Goal: Share content: Share content

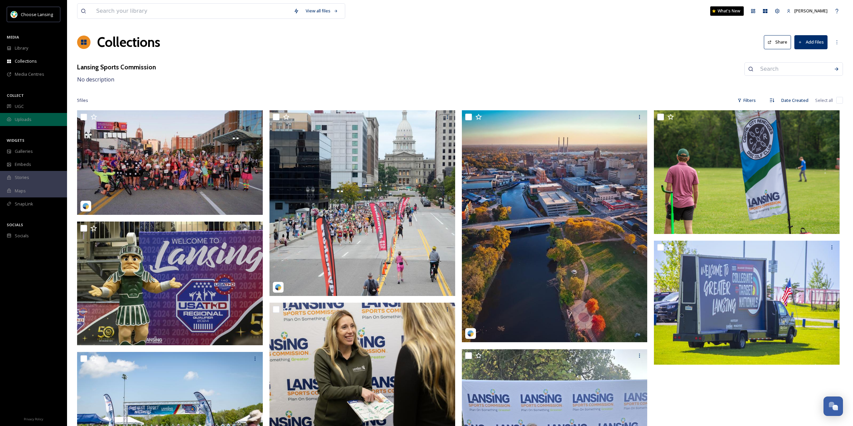
click at [11, 122] on div "Uploads" at bounding box center [33, 119] width 67 height 13
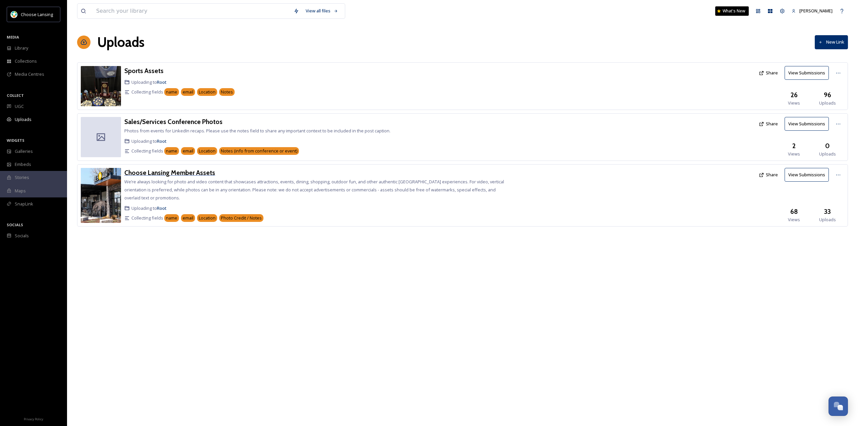
click at [168, 175] on h3 "Choose Lansing Member Assets" at bounding box center [169, 173] width 91 height 8
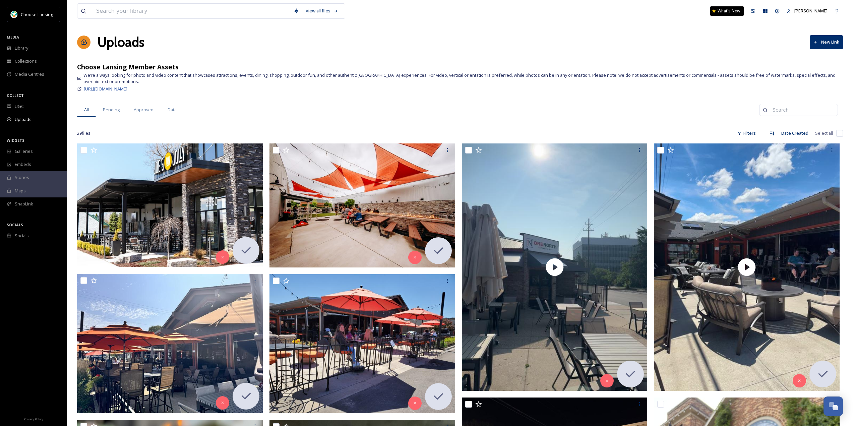
click at [99, 86] on span "[URL][DOMAIN_NAME]" at bounding box center [106, 89] width 44 height 6
click at [827, 43] on button "New Link" at bounding box center [826, 42] width 33 height 14
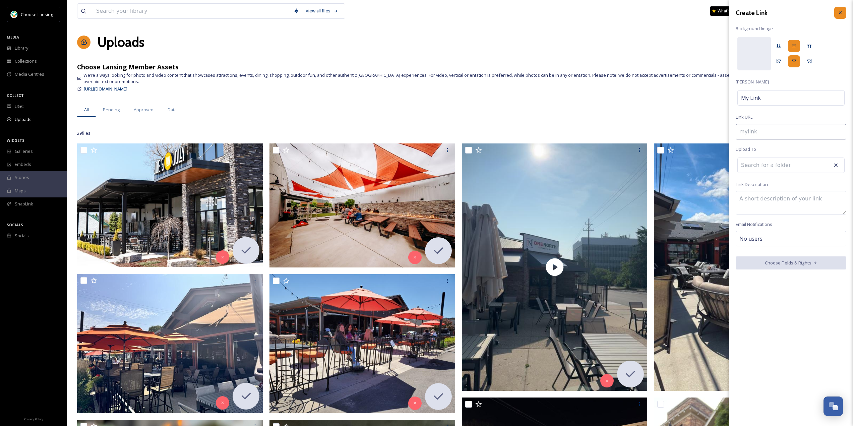
click at [840, 13] on icon at bounding box center [840, 12] width 5 height 5
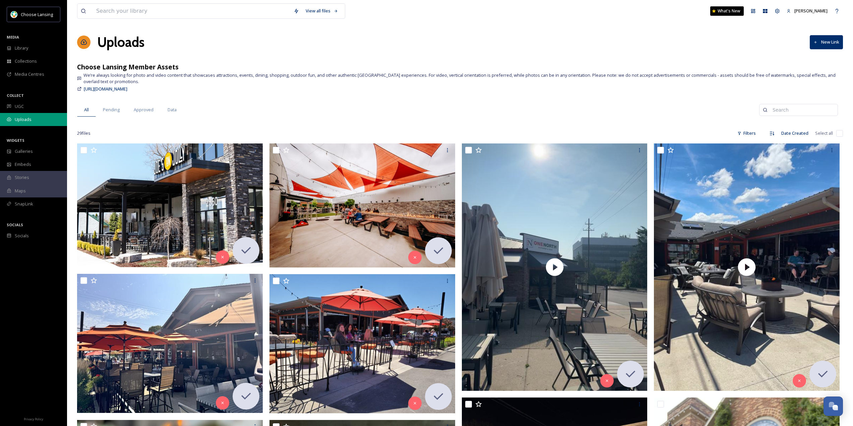
click at [26, 113] on div "Uploads" at bounding box center [33, 119] width 67 height 13
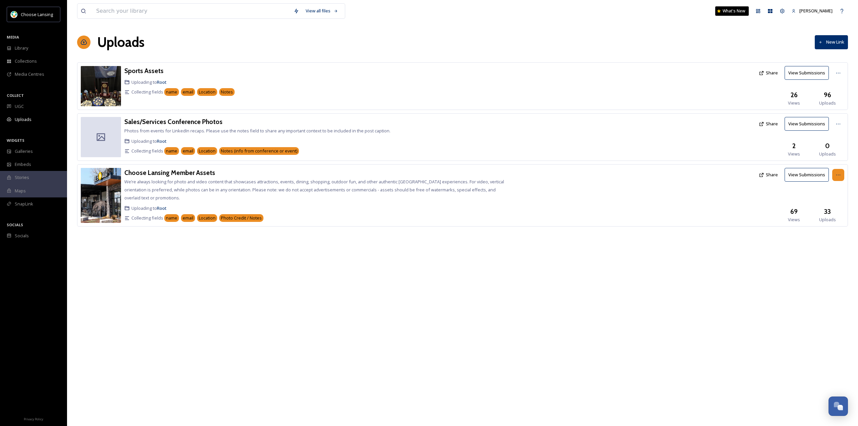
click at [838, 178] on div at bounding box center [839, 175] width 12 height 12
click at [772, 173] on button "Share" at bounding box center [769, 174] width 26 height 13
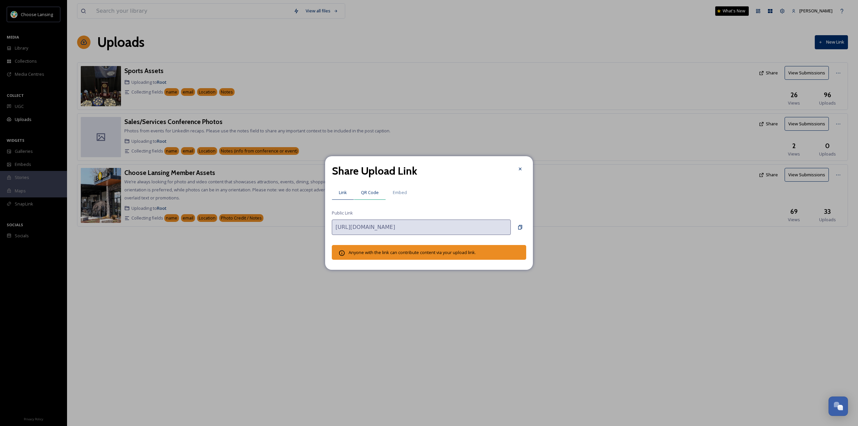
click at [373, 193] on span "QR Code" at bounding box center [370, 192] width 18 height 6
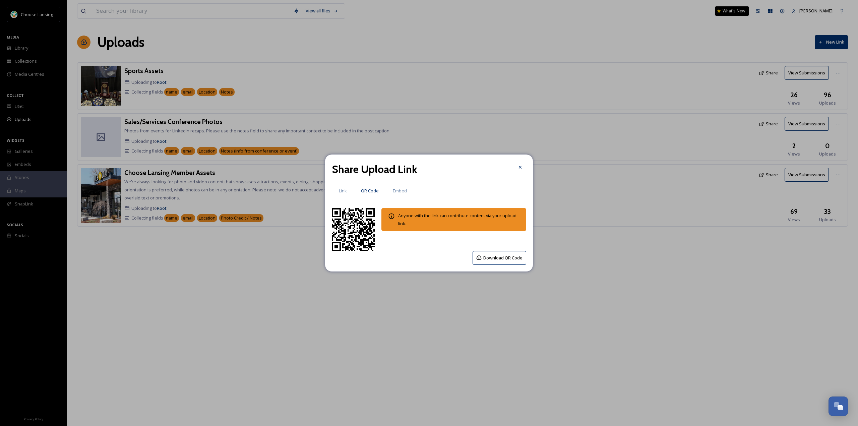
click at [499, 258] on button "Download QR Code" at bounding box center [500, 258] width 54 height 14
click at [342, 191] on span "Link" at bounding box center [343, 191] width 8 height 6
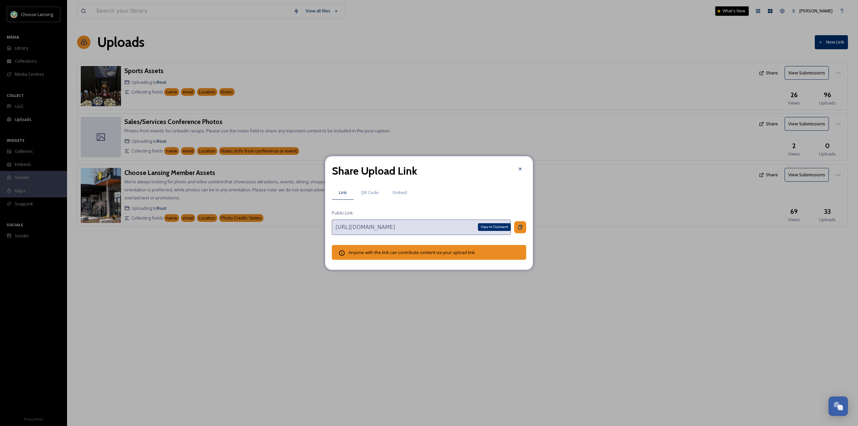
click at [524, 229] on div "Copy to Clipboard" at bounding box center [520, 227] width 12 height 12
click at [374, 190] on span "QR Code" at bounding box center [370, 192] width 18 height 6
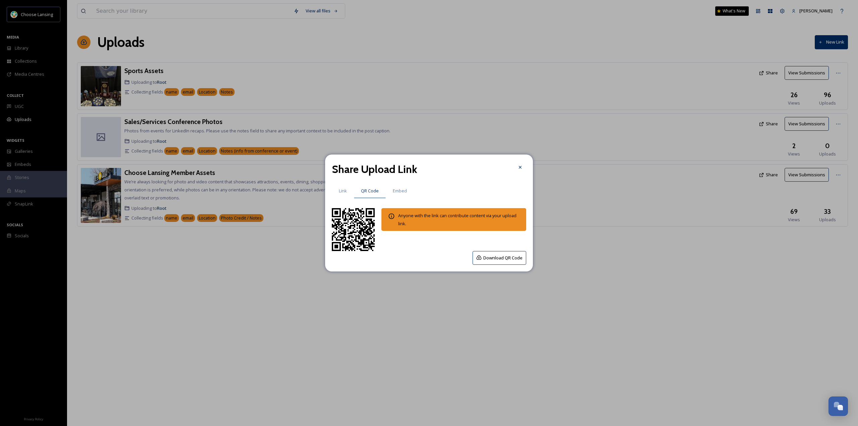
drag, startPoint x: 361, startPoint y: 224, endPoint x: 486, endPoint y: 240, distance: 125.5
click at [486, 240] on div "Anyone with the link can contribute content via your upload link." at bounding box center [429, 229] width 194 height 43
click at [505, 257] on button "Download QR Code" at bounding box center [500, 258] width 54 height 14
